Goal: Transaction & Acquisition: Purchase product/service

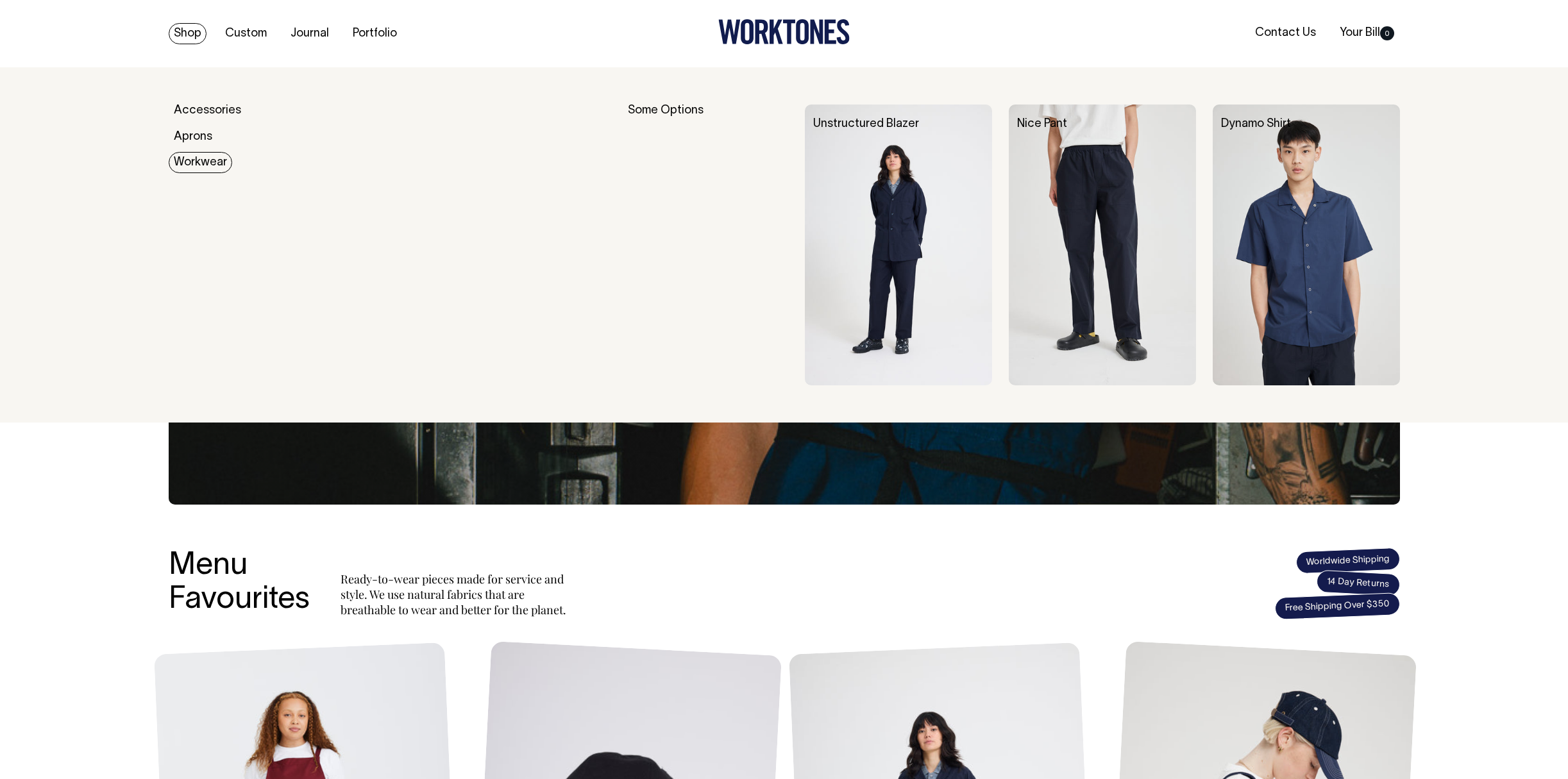
click at [195, 156] on link "Workwear" at bounding box center [200, 163] width 64 height 22
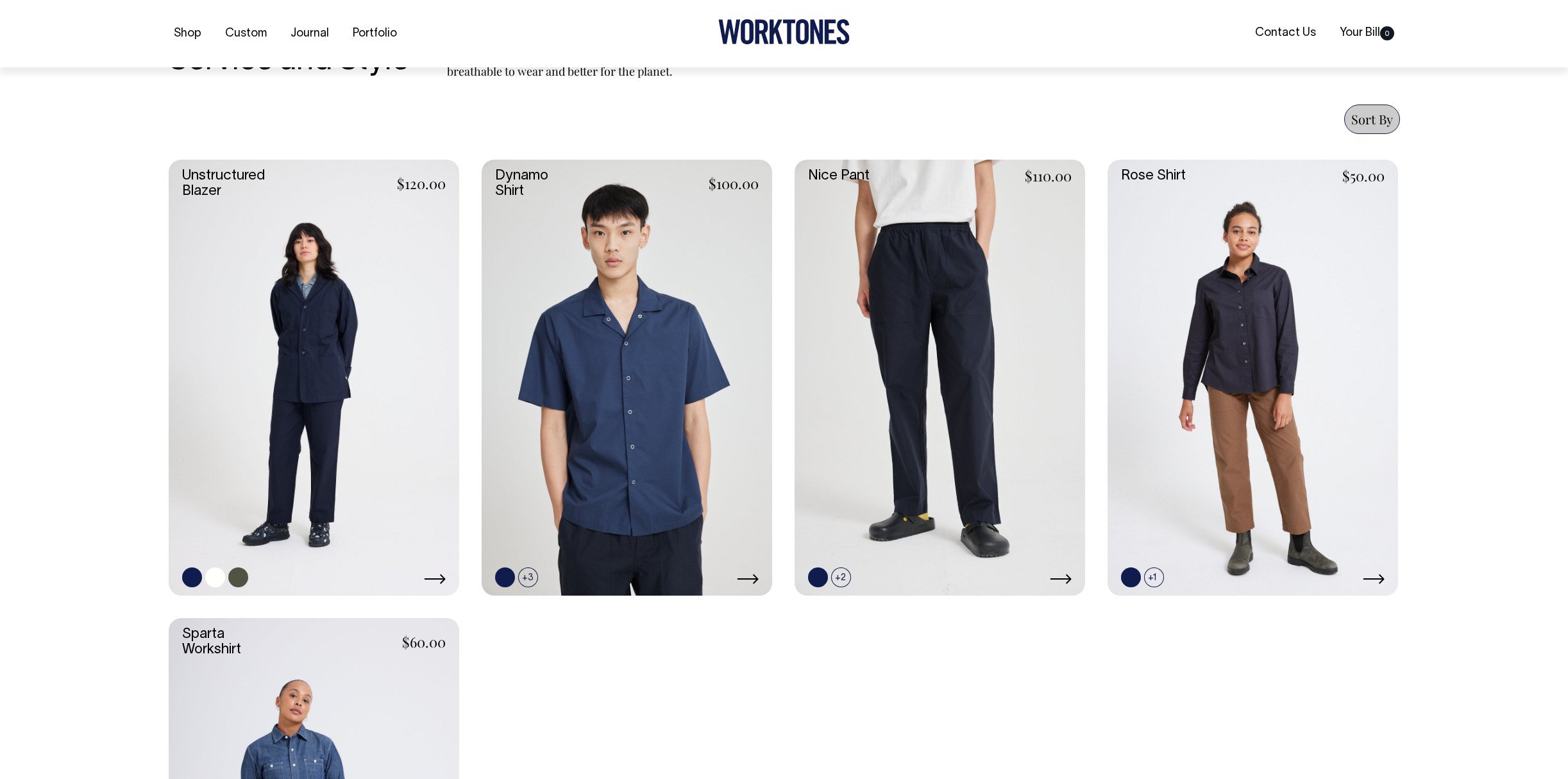
click at [327, 393] on link at bounding box center [313, 377] width 290 height 436
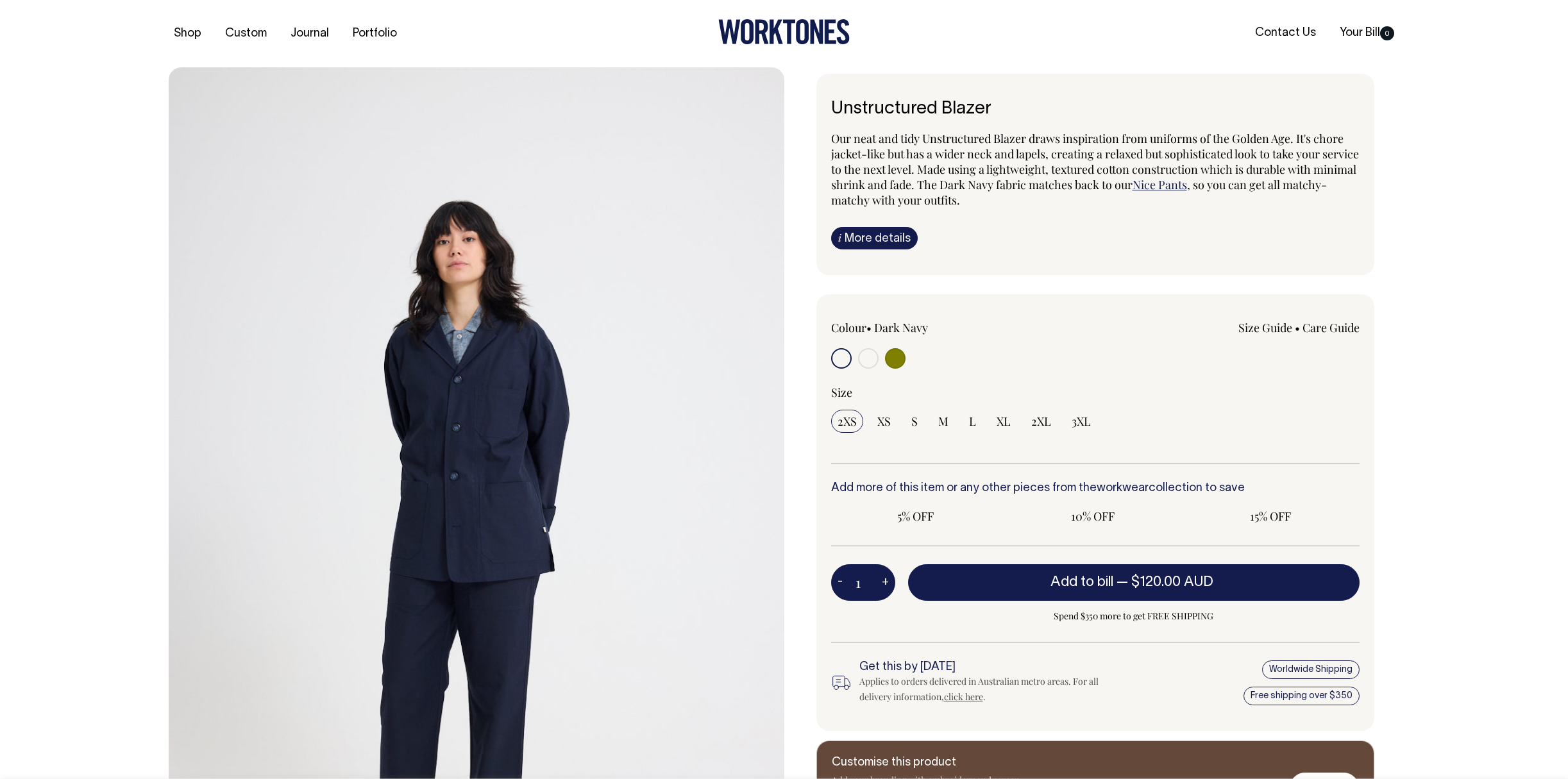
click at [324, 388] on img at bounding box center [476, 528] width 615 height 923
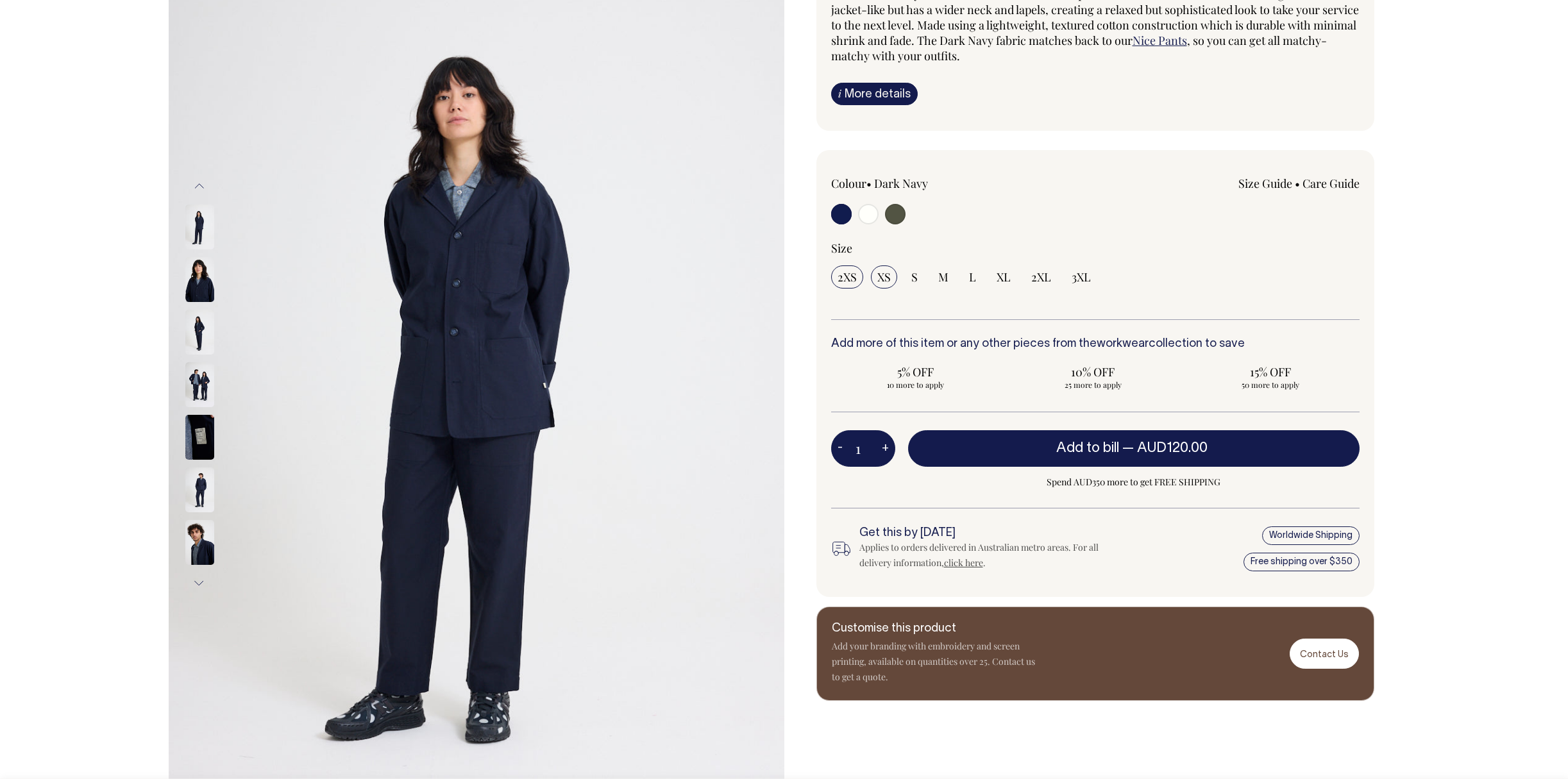
click at [877, 270] on span "XS" at bounding box center [884, 277] width 13 height 16
click at [877, 270] on input "XS" at bounding box center [884, 277] width 26 height 23
radio input "true"
select select "XS"
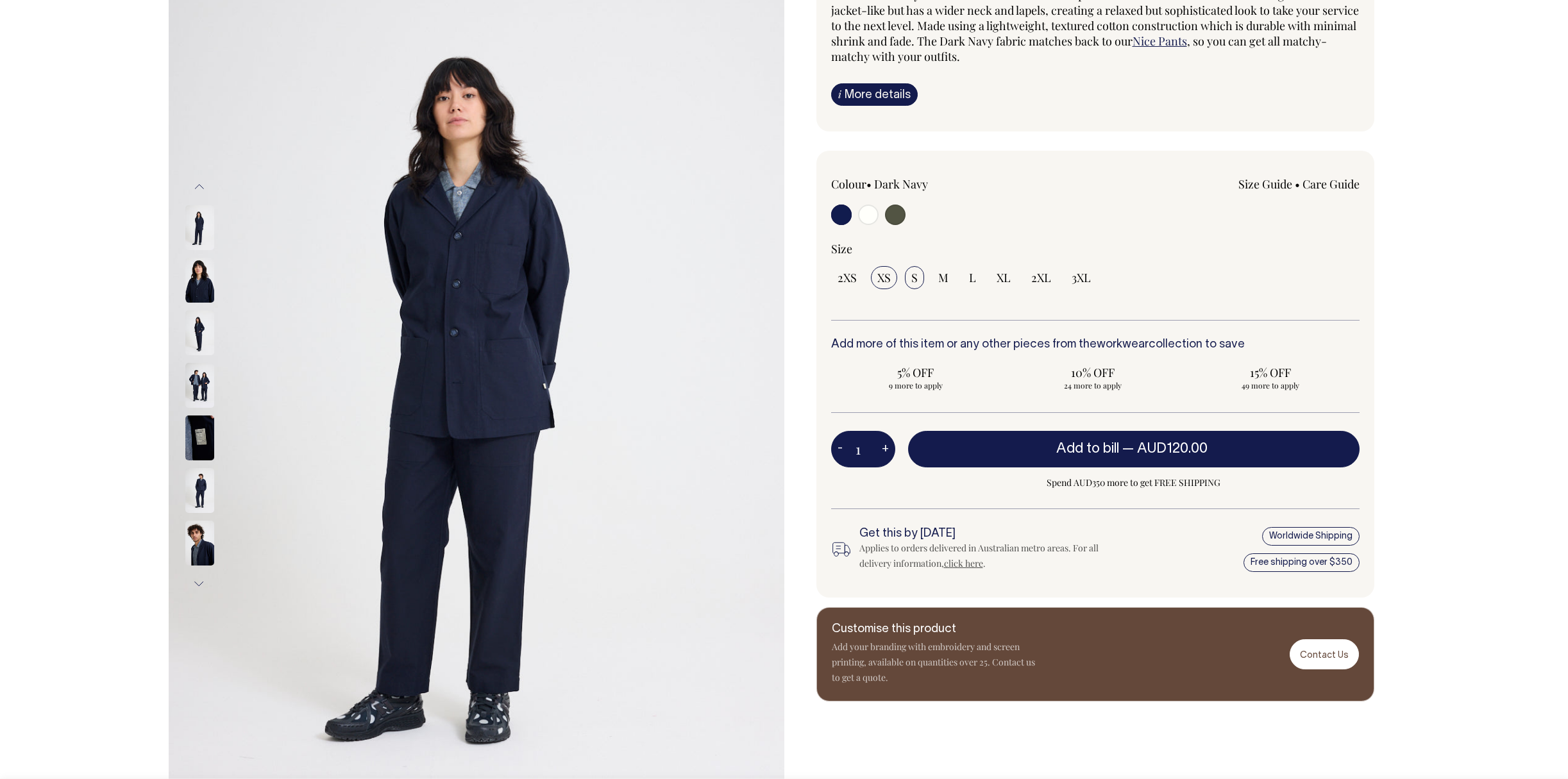
click at [911, 273] on span "S" at bounding box center [915, 277] width 7 height 16
click at [911, 273] on input "S" at bounding box center [914, 278] width 19 height 23
radio input "true"
select select "S"
click at [968, 279] on span "L" at bounding box center [972, 277] width 7 height 16
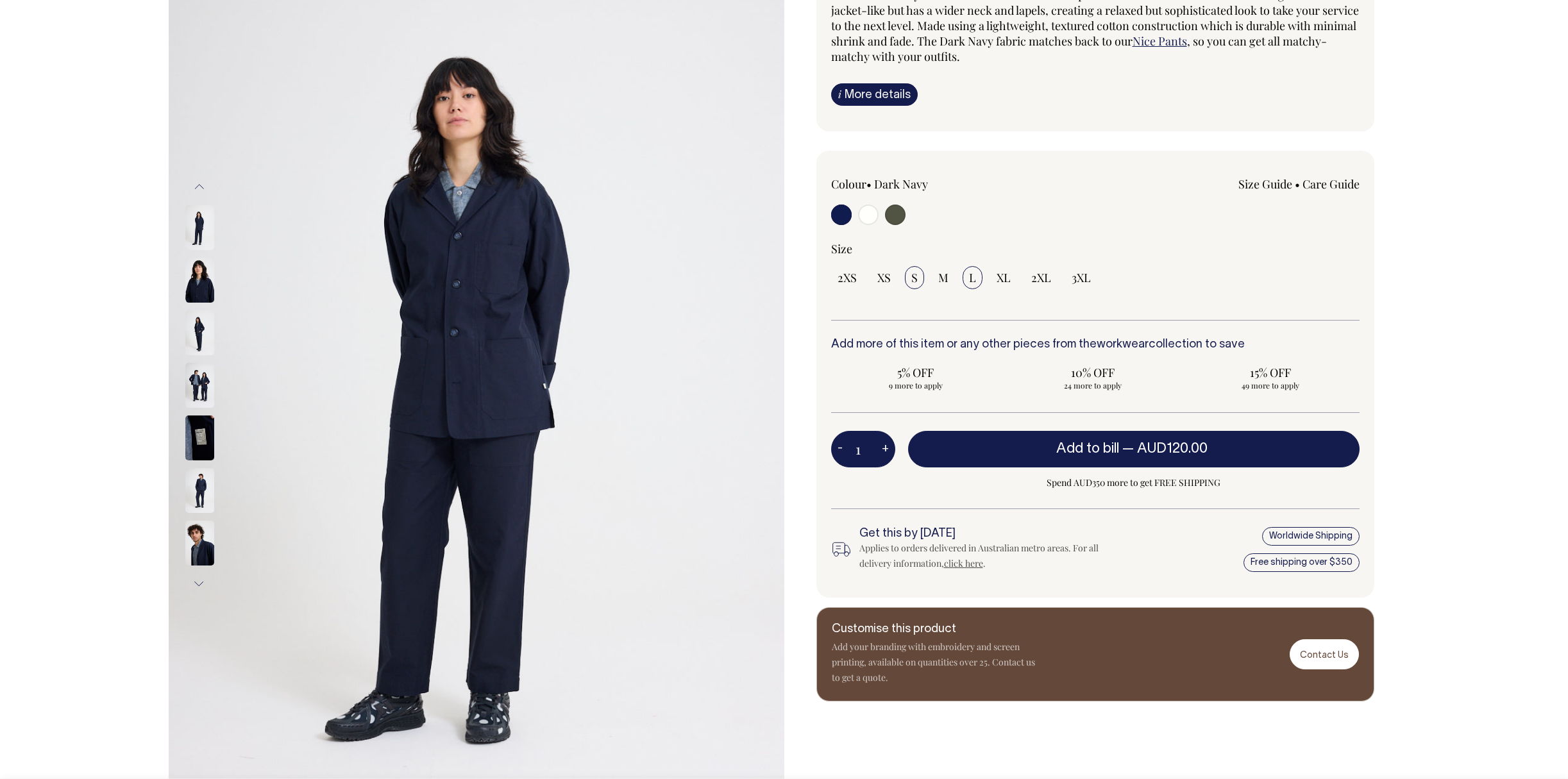
click at [968, 279] on input "L" at bounding box center [973, 278] width 20 height 23
radio input "true"
select select "L"
click at [1040, 276] on span "2XL" at bounding box center [1041, 277] width 20 height 16
click at [1040, 276] on input "2XL" at bounding box center [1041, 278] width 33 height 23
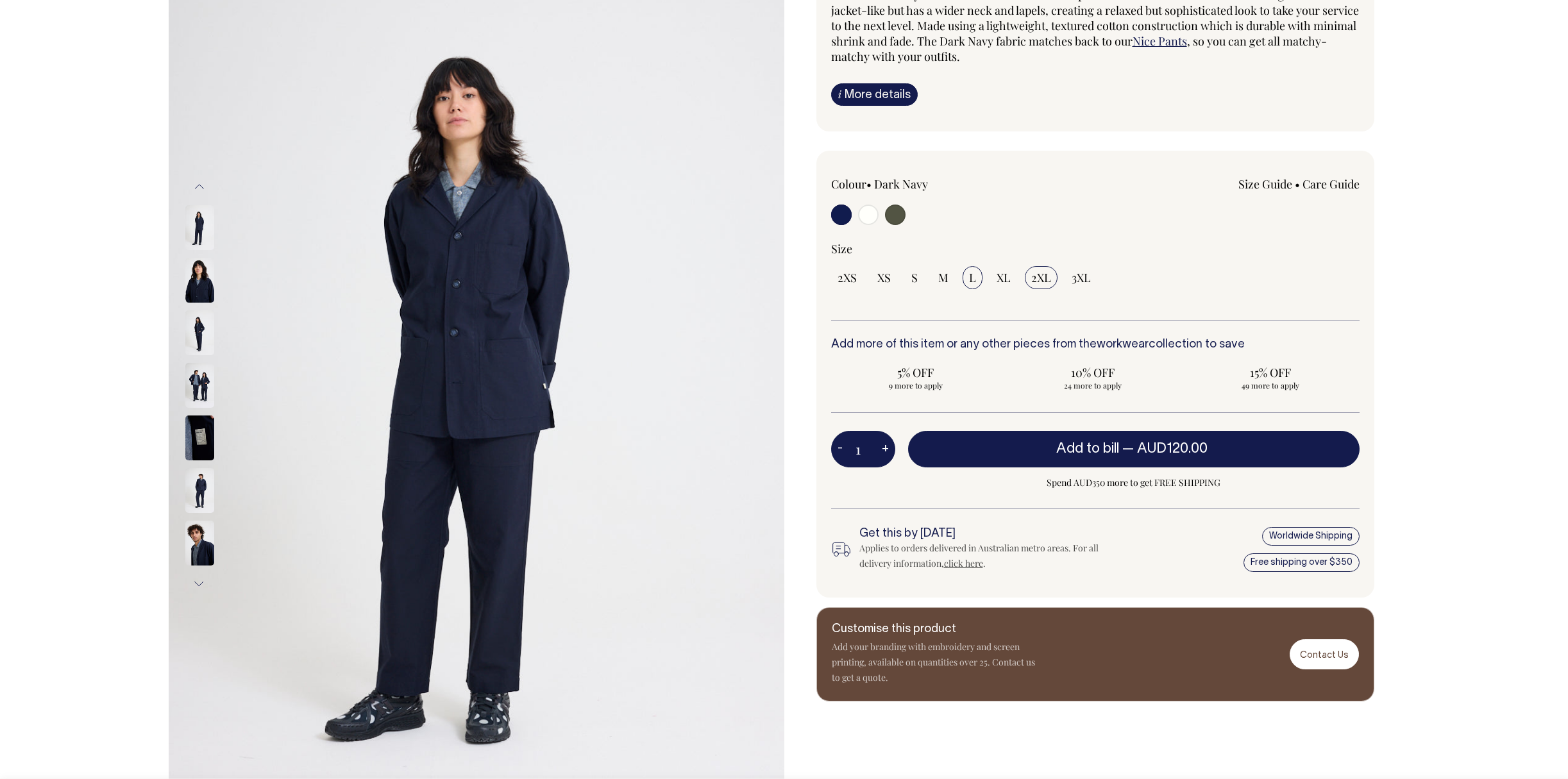
radio input "true"
select select "2XL"
click at [1063, 275] on div "2XS XS S M L XL 2XL 3XL" at bounding box center [1095, 278] width 528 height 23
